Goal: Information Seeking & Learning: Learn about a topic

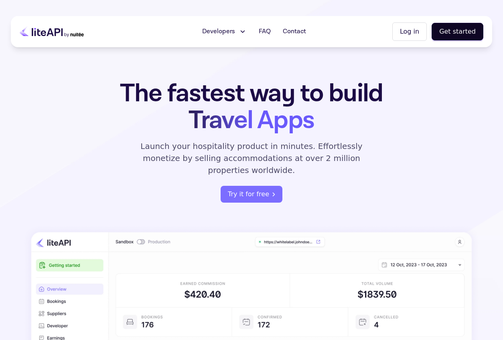
scroll to position [20, 0]
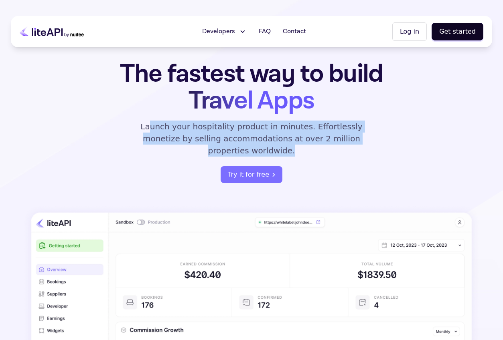
drag, startPoint x: 142, startPoint y: 130, endPoint x: 417, endPoint y: 168, distance: 277.2
click at [417, 168] on div "The fastest way to build Travel Apps Launch your hospitality product in minutes…" at bounding box center [251, 270] width 481 height 419
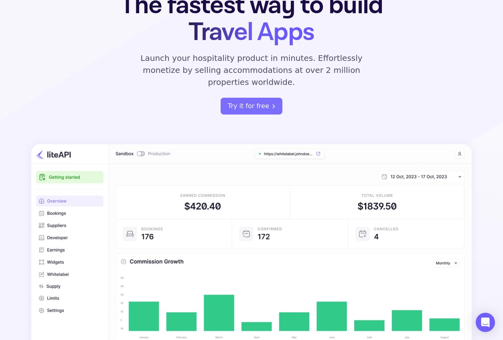
scroll to position [0, 0]
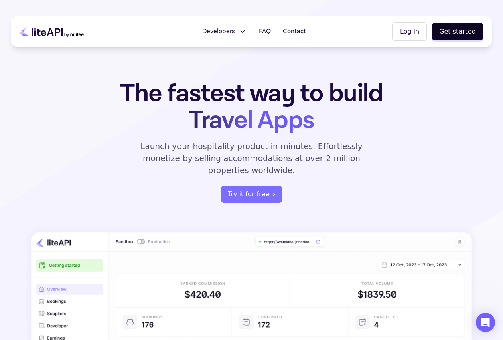
click at [233, 33] on span "Developers" at bounding box center [218, 32] width 33 height 10
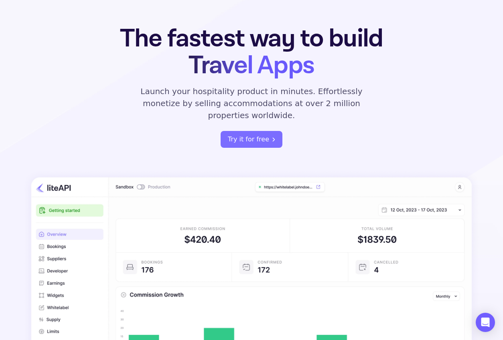
click at [126, 127] on div "The fastest way to build Travel Apps Launch your hospitality product in minutes…" at bounding box center [251, 86] width 313 height 123
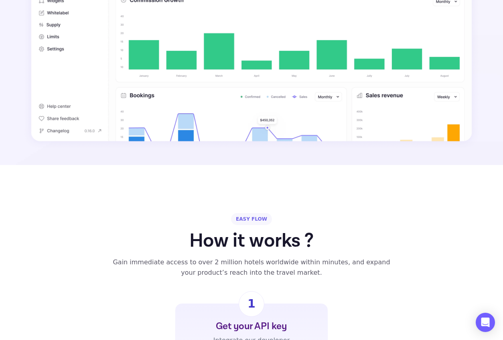
scroll to position [500, 0]
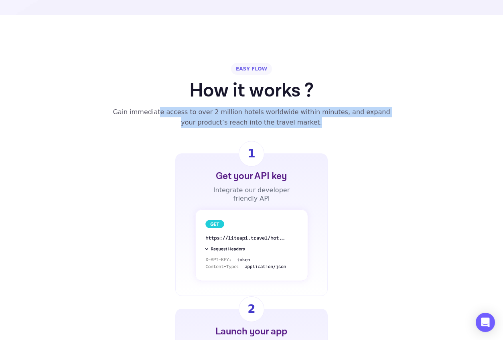
drag, startPoint x: 162, startPoint y: 103, endPoint x: 315, endPoint y: 111, distance: 152.6
click at [315, 111] on div "Gain immediate access to over 2 million hotels worldwide within minutes, and ex…" at bounding box center [251, 117] width 288 height 21
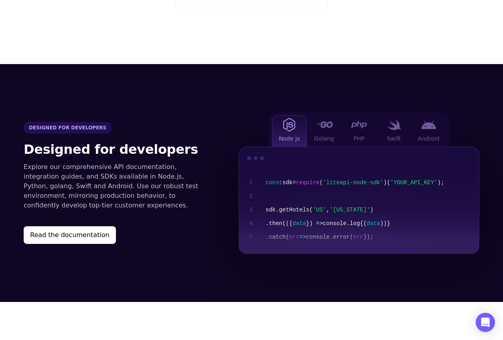
scroll to position [1151, 0]
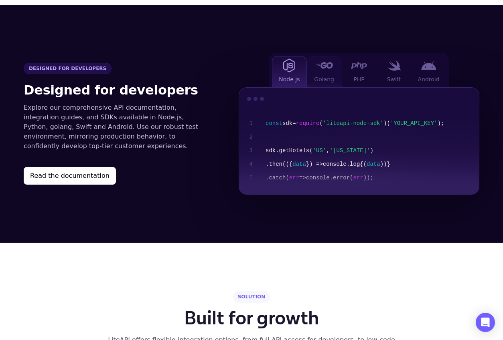
click at [327, 75] on span "Golang" at bounding box center [324, 79] width 20 height 8
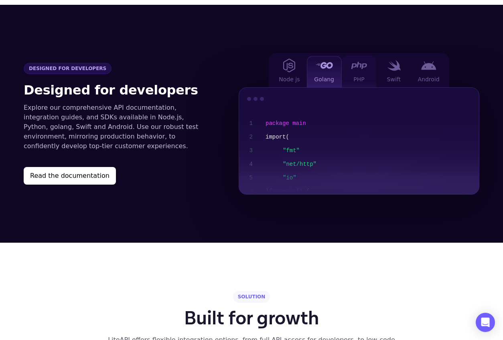
click at [355, 75] on span "PHP" at bounding box center [358, 79] width 11 height 8
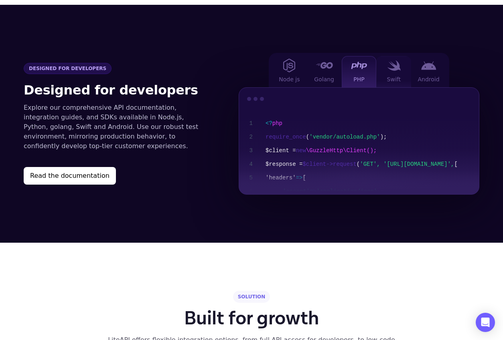
click at [381, 65] on div "Swift" at bounding box center [393, 71] width 35 height 31
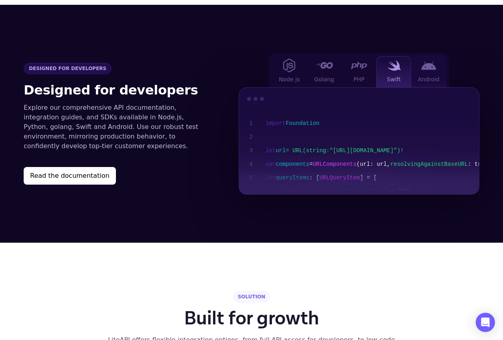
click at [426, 75] on span "Android" at bounding box center [429, 79] width 22 height 8
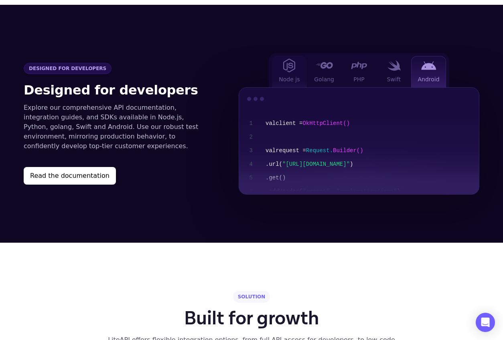
click at [291, 75] on span "Node js" at bounding box center [289, 79] width 21 height 8
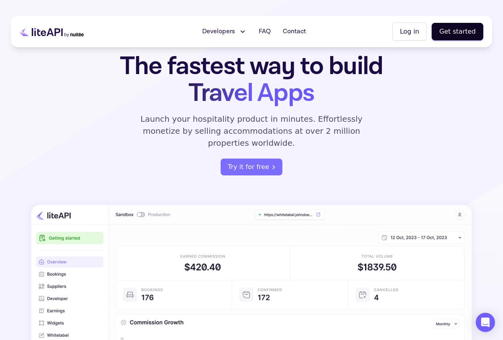
scroll to position [0, 0]
